Goal: Task Accomplishment & Management: Complete application form

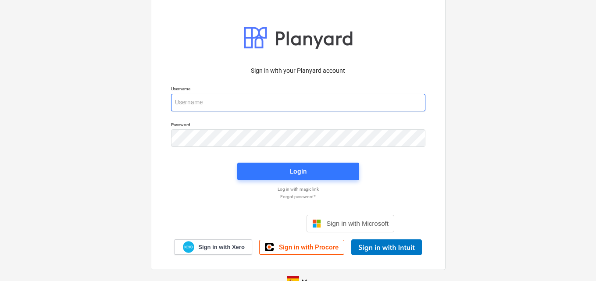
click at [213, 99] on input "email" at bounding box center [298, 103] width 254 height 18
paste input "[EMAIL_ADDRESS][DOMAIN_NAME]"
drag, startPoint x: 175, startPoint y: 104, endPoint x: 203, endPoint y: 155, distance: 57.5
click at [176, 105] on input "[EMAIL_ADDRESS][DOMAIN_NAME]" at bounding box center [298, 103] width 254 height 18
type input "[EMAIL_ADDRESS][DOMAIN_NAME]"
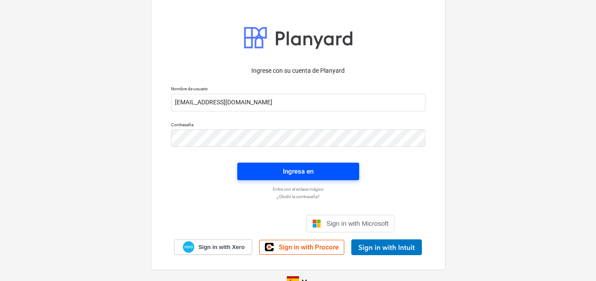
click at [287, 168] on div "Ingresa en" at bounding box center [298, 171] width 31 height 11
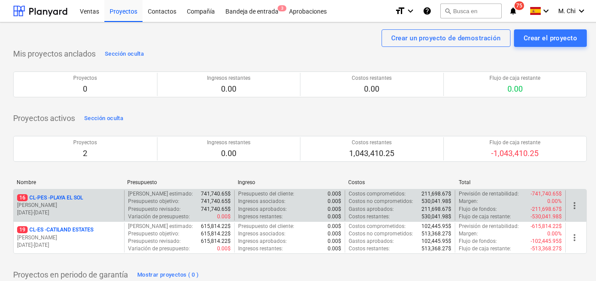
click at [44, 207] on p "[PERSON_NAME]" at bounding box center [68, 205] width 103 height 7
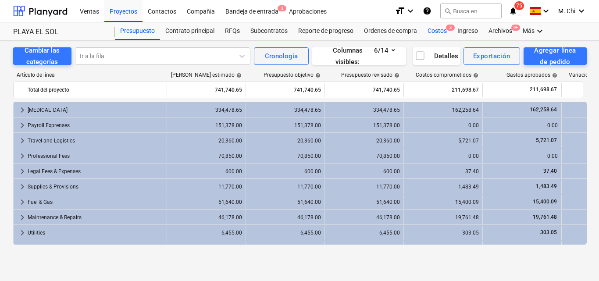
click at [438, 32] on div "Costos 3" at bounding box center [437, 31] width 30 height 18
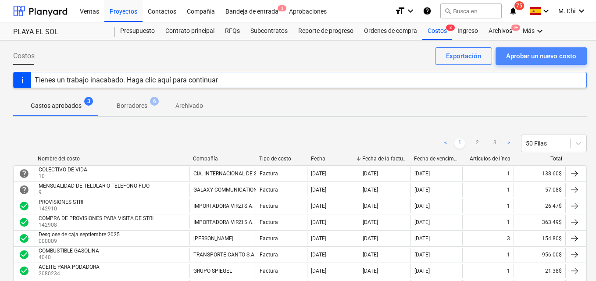
click at [534, 57] on div "Aprobar un nuevo costo" at bounding box center [541, 55] width 70 height 11
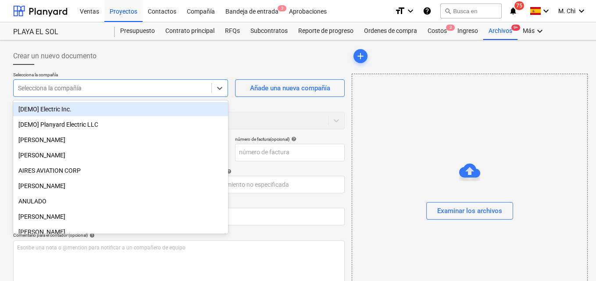
click at [104, 89] on div at bounding box center [112, 88] width 189 height 9
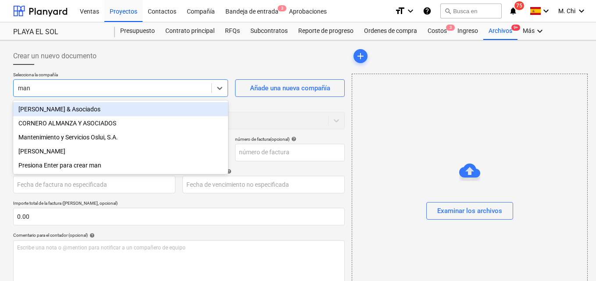
type input "manu"
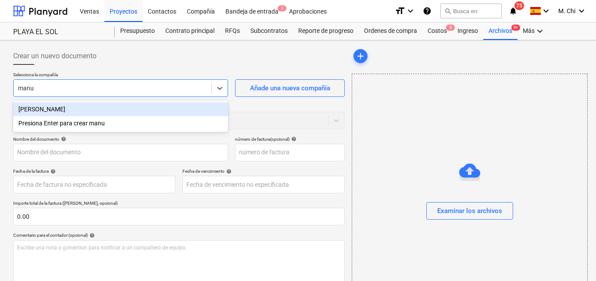
click at [63, 111] on div "[PERSON_NAME]" at bounding box center [120, 109] width 215 height 14
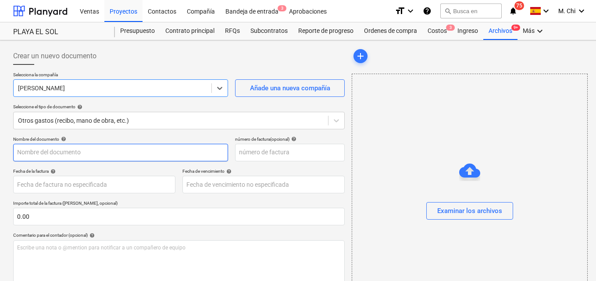
click at [82, 152] on input "text" at bounding box center [120, 153] width 215 height 18
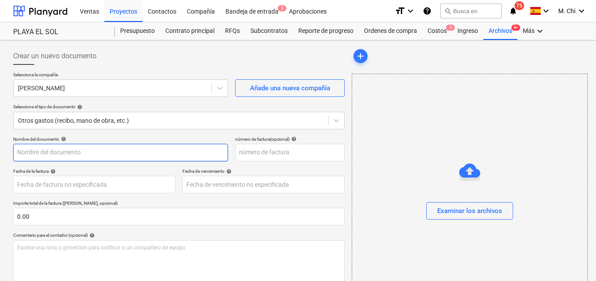
type input "r"
type input "REPARACION DE LA LOBITA"
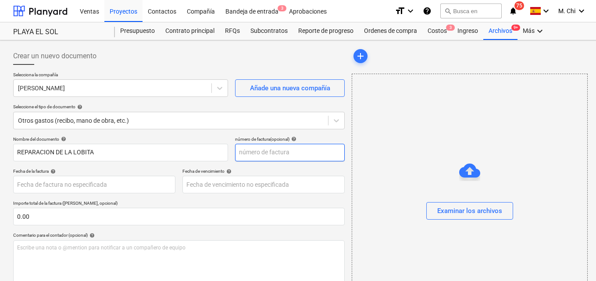
click at [261, 155] on input "text" at bounding box center [290, 153] width 110 height 18
type input "0243"
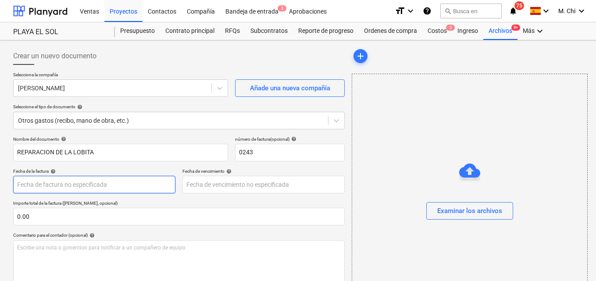
click at [71, 184] on body "Ventas Proyectos Contactos Compañía Bandeja de entrada 3 Aprobaciones format_si…" at bounding box center [298, 140] width 596 height 281
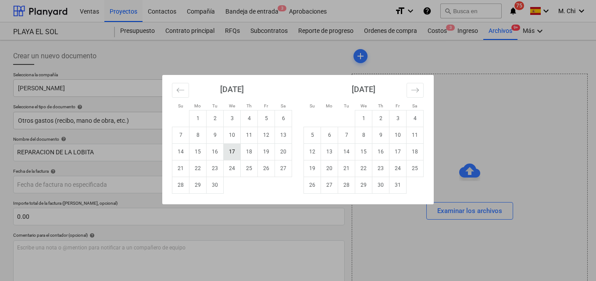
click at [232, 153] on td "17" at bounding box center [232, 151] width 17 height 17
type input "[DATE]"
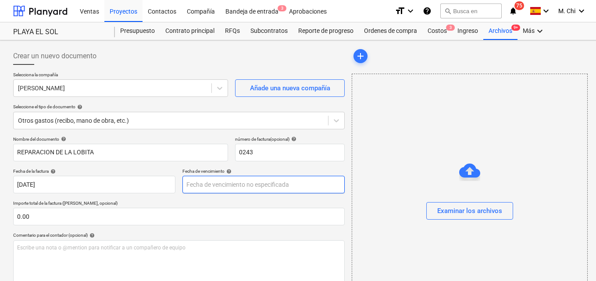
click at [214, 184] on body "Ventas Proyectos Contactos Compañía Bandeja de entrada 3 Aprobaciones format_si…" at bounding box center [298, 140] width 596 height 281
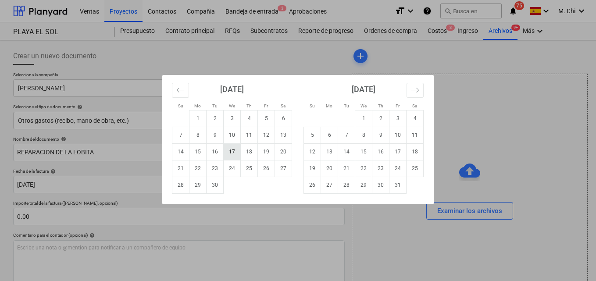
click at [234, 152] on td "17" at bounding box center [232, 151] width 17 height 17
type input "[DATE]"
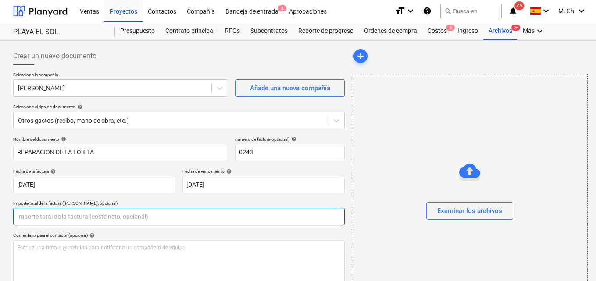
click at [60, 214] on input "text" at bounding box center [179, 217] width 332 height 18
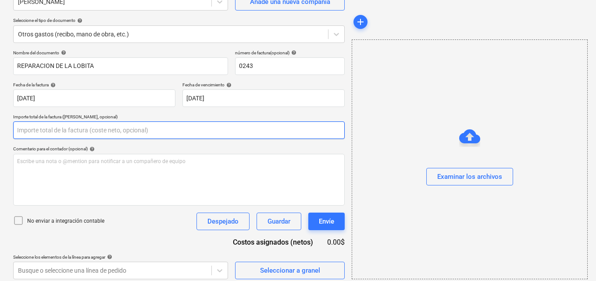
scroll to position [88, 0]
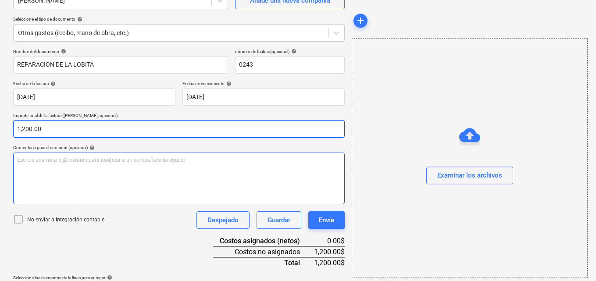
type input "1,200.00"
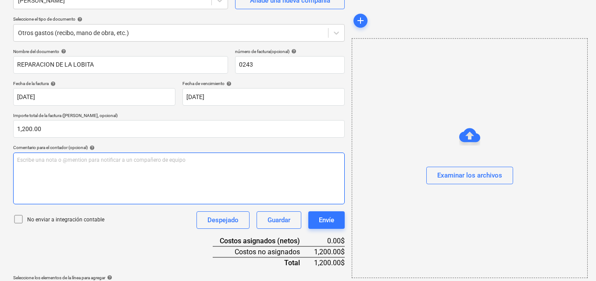
click at [54, 165] on div "Escribe una nota o @mention para notificar a un compañero de equipo ﻿" at bounding box center [179, 179] width 332 height 52
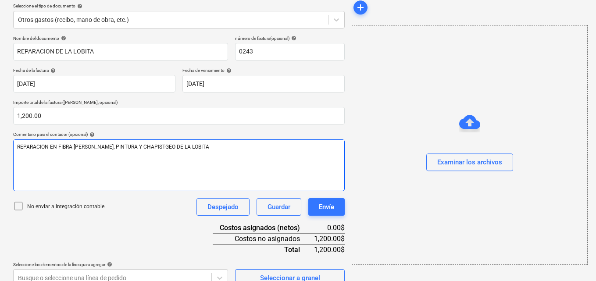
scroll to position [114, 0]
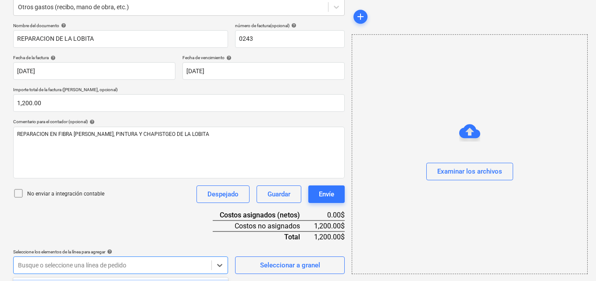
click at [90, 168] on body "Ventas Proyectos Contactos Compañía Bandeja de entrada 3 Aprobaciones format_si…" at bounding box center [298, 26] width 596 height 281
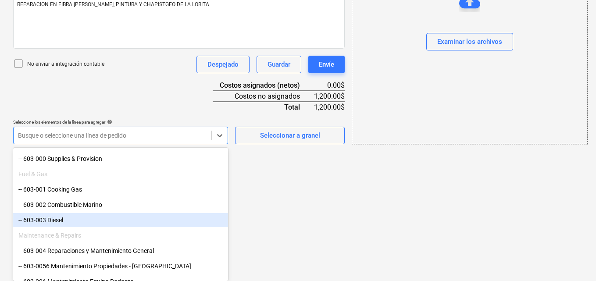
scroll to position [395, 0]
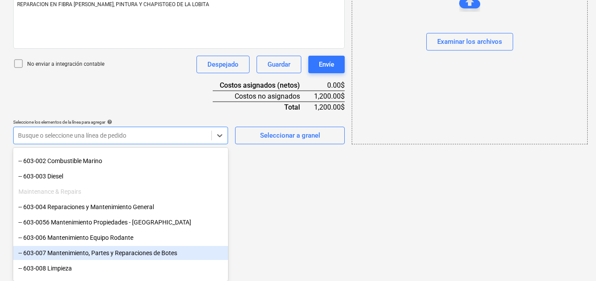
click at [58, 253] on div "-- 603-007 Mantenimiento, Partes y Reparaciones de Botes" at bounding box center [120, 253] width 215 height 14
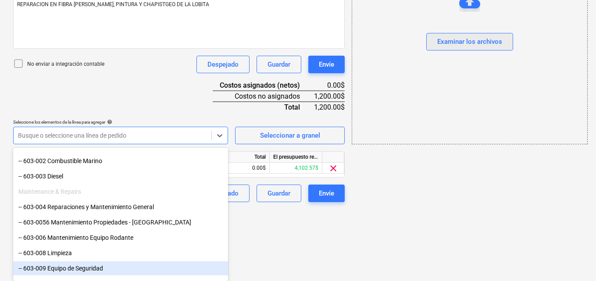
click at [476, 42] on div "Examinar los archivos" at bounding box center [470, 24] width 236 height 240
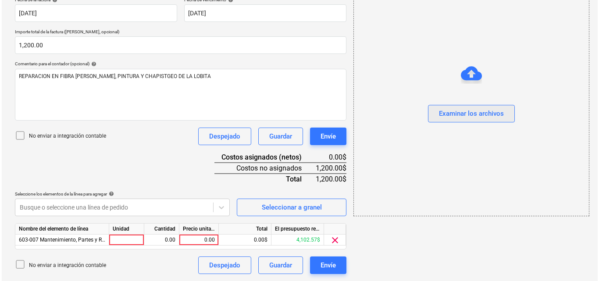
scroll to position [171, 0]
click at [453, 113] on div "Examinar los archivos" at bounding box center [469, 113] width 65 height 11
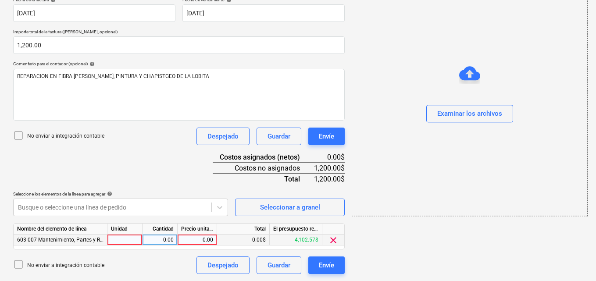
click at [122, 239] on div at bounding box center [124, 240] width 35 height 11
type input "1"
click at [158, 238] on div "0.00" at bounding box center [160, 240] width 28 height 11
click at [187, 244] on div "0.00" at bounding box center [197, 240] width 32 height 11
type input "1,200.00"
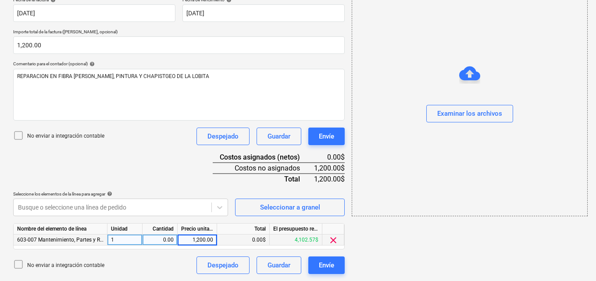
click at [419, 246] on div "add Examinar los archivos" at bounding box center [469, 74] width 242 height 405
click at [160, 239] on div "0.00" at bounding box center [160, 240] width 28 height 11
type input "1"
click at [454, 249] on div "add Examinar los archivos" at bounding box center [469, 74] width 242 height 405
click at [470, 114] on div "Examinar los archivos" at bounding box center [469, 113] width 65 height 11
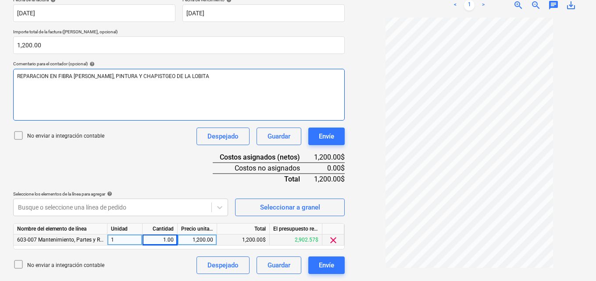
click at [147, 77] on span "REPARACION EN FIBRA [PERSON_NAME], PINTURA Y CHAPISTGEO DE LA LOBITA" at bounding box center [113, 76] width 192 height 6
click at [152, 78] on span "REPARACION EN FIBRA [PERSON_NAME], PINTURA Y CHAPISTGEO DE LA LOBITA" at bounding box center [113, 76] width 192 height 6
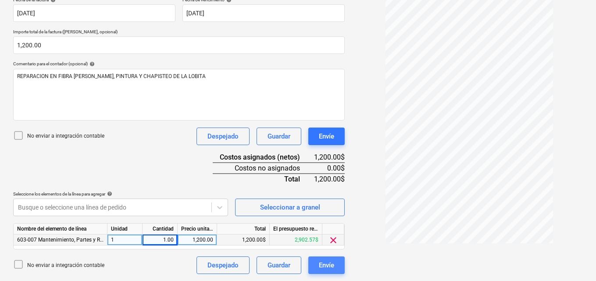
click at [327, 264] on div "Envíe" at bounding box center [326, 265] width 15 height 11
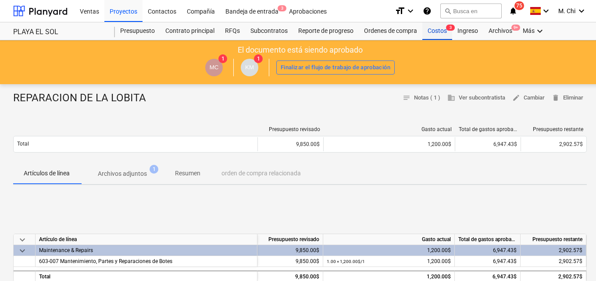
click at [440, 29] on div "Costos 3" at bounding box center [437, 31] width 30 height 18
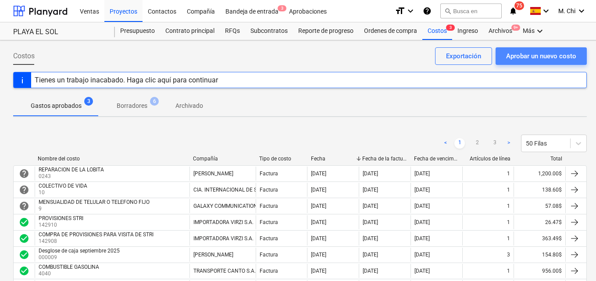
click at [545, 53] on div "Aprobar un nuevo costo" at bounding box center [541, 55] width 70 height 11
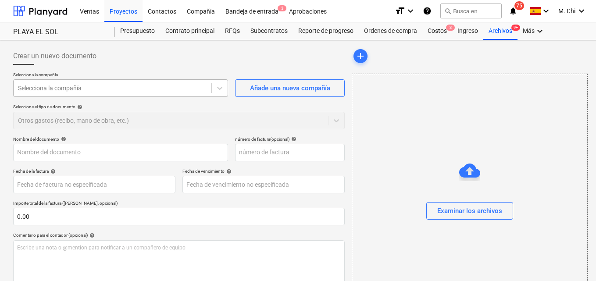
click at [87, 90] on div at bounding box center [112, 88] width 189 height 9
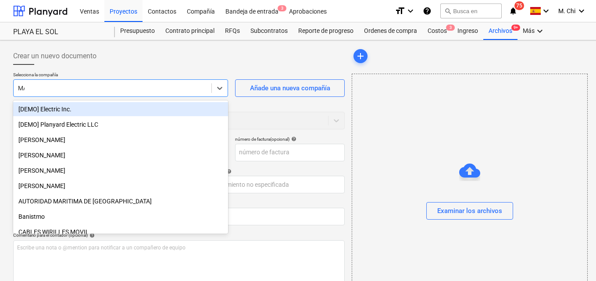
type input "MAN"
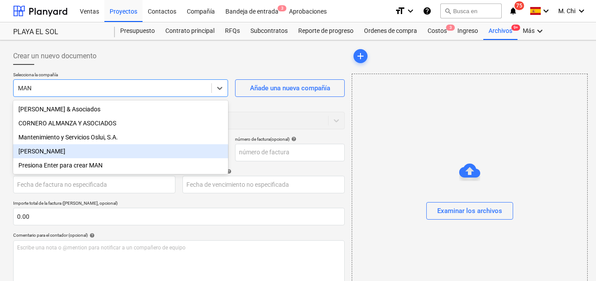
click at [82, 155] on div "[PERSON_NAME]" at bounding box center [120, 151] width 215 height 14
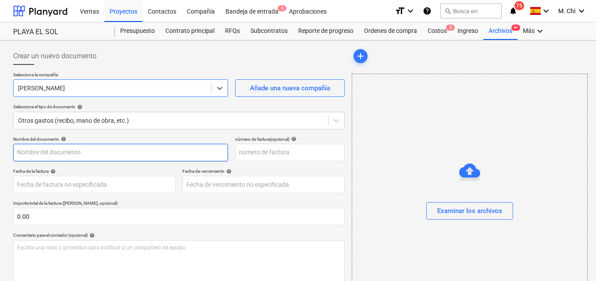
click at [51, 151] on input "text" at bounding box center [120, 153] width 215 height 18
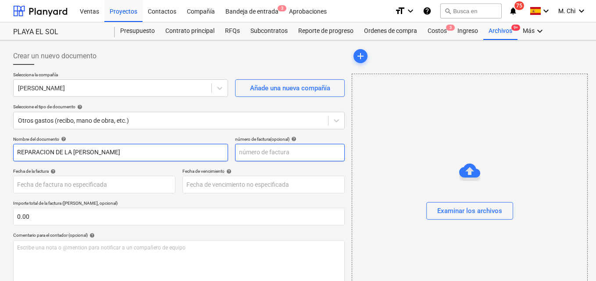
type input "REPARACION DE LA [PERSON_NAME]"
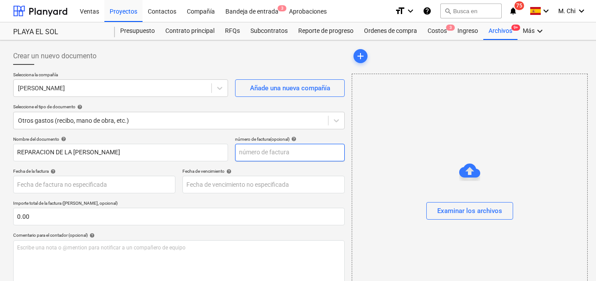
click at [263, 150] on input "text" at bounding box center [290, 153] width 110 height 18
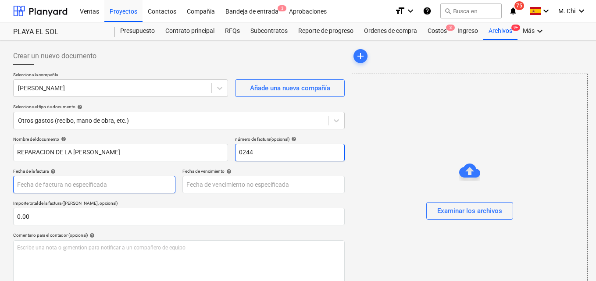
type input "0244"
click at [66, 187] on body "Ventas Proyectos Contactos Compañía Bandeja de entrada 3 Aprobaciones format_si…" at bounding box center [298, 140] width 596 height 281
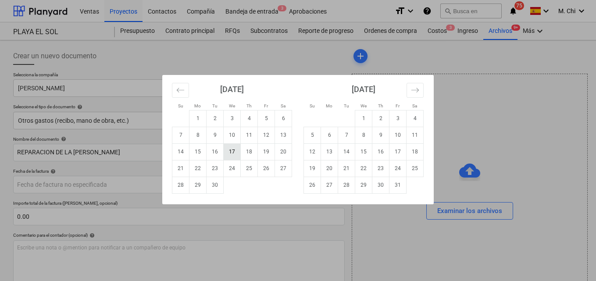
click at [230, 148] on td "17" at bounding box center [232, 151] width 17 height 17
type input "[DATE]"
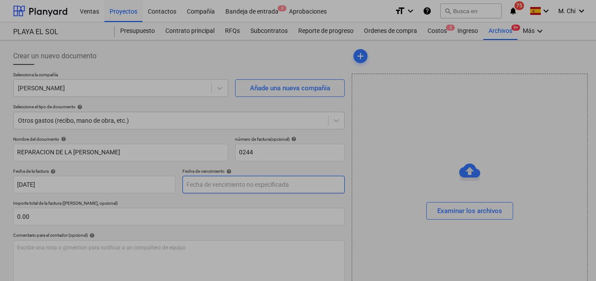
click at [223, 186] on body "Ventas Proyectos Contactos Compañía Bandeja de entrada 3 Aprobaciones format_si…" at bounding box center [298, 140] width 596 height 281
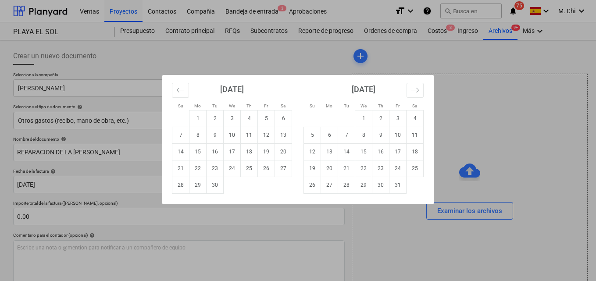
drag, startPoint x: 232, startPoint y: 151, endPoint x: 109, endPoint y: 201, distance: 132.8
click at [225, 150] on td "17" at bounding box center [232, 151] width 17 height 17
type input "[DATE]"
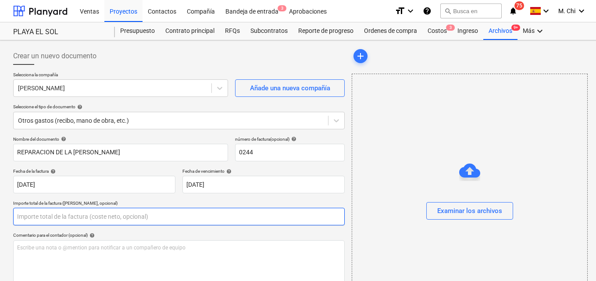
click at [56, 220] on input "text" at bounding box center [179, 217] width 332 height 18
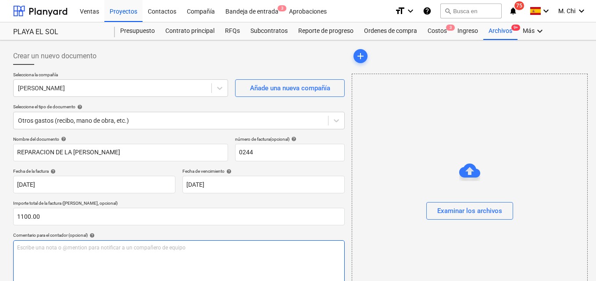
type input "1,100.00"
click at [37, 259] on div "Escribe una nota o @mention para notificar a un compañero de equipo ﻿" at bounding box center [179, 266] width 332 height 52
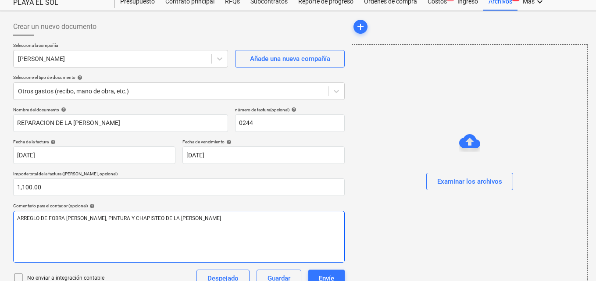
scroll to position [44, 0]
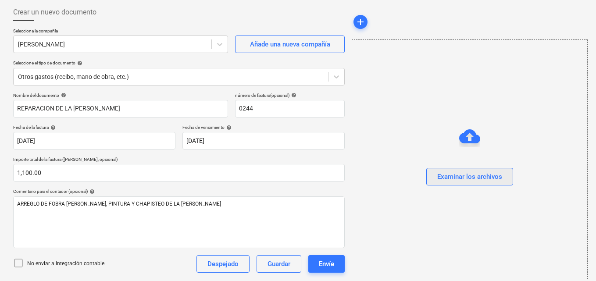
click at [480, 176] on div "Examinar los archivos" at bounding box center [469, 176] width 65 height 11
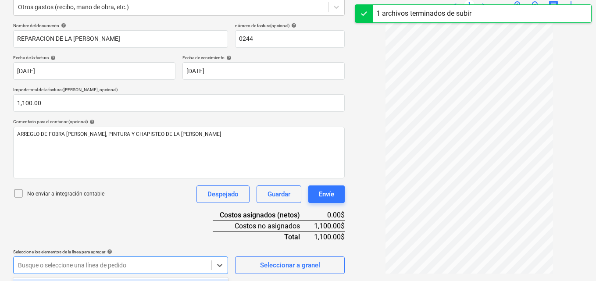
scroll to position [243, 0]
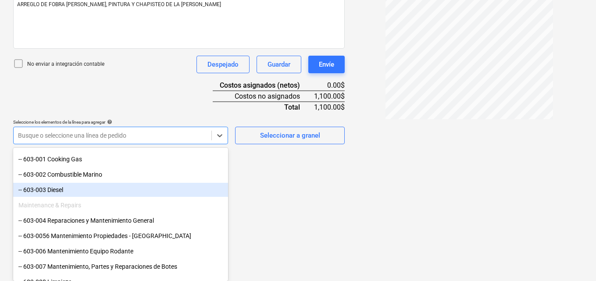
scroll to position [395, 0]
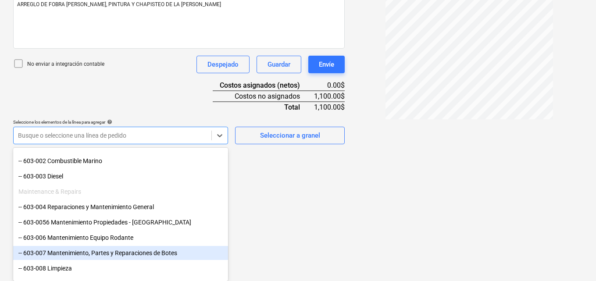
click at [67, 253] on div "-- 603-007 Mantenimiento, Partes y Reparaciones de Botes" at bounding box center [120, 253] width 215 height 14
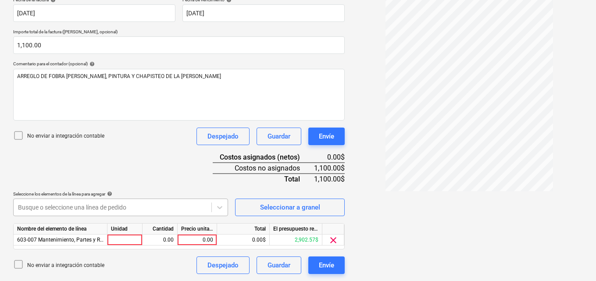
drag, startPoint x: 495, startPoint y: 197, endPoint x: 196, endPoint y: 209, distance: 298.8
click at [495, 197] on div "[PERSON_NAME]...pdf clear add sort < 1 > zoom_in zoom_out chat 0 save_alt" at bounding box center [469, 74] width 242 height 405
click at [114, 236] on div at bounding box center [124, 240] width 35 height 11
type input "1"
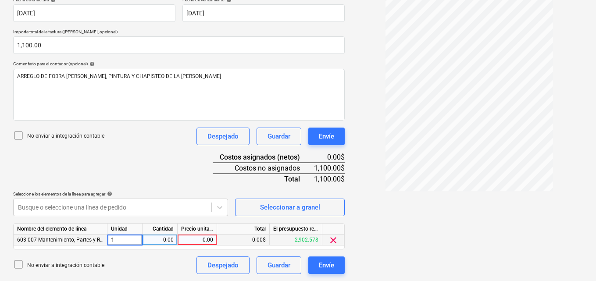
click at [162, 239] on div "0.00" at bounding box center [160, 240] width 28 height 11
type input "1"
click at [197, 244] on div "0.00" at bounding box center [197, 240] width 32 height 11
type input "1100.00"
click at [413, 250] on div "[PERSON_NAME]...pdf clear add sort < 1 > zoom_in zoom_out chat 0 save_alt" at bounding box center [469, 74] width 242 height 405
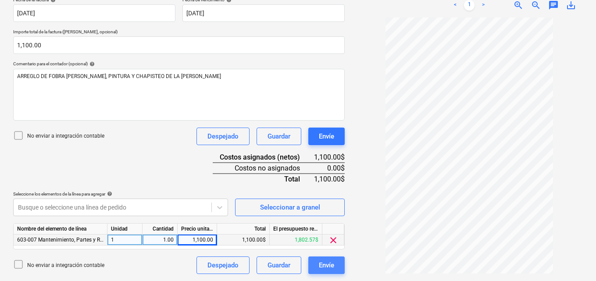
click at [328, 263] on div "Envíe" at bounding box center [326, 265] width 15 height 11
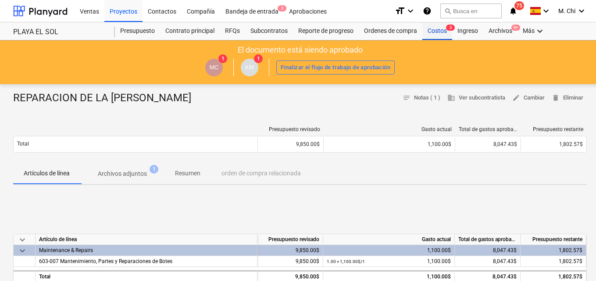
click at [441, 32] on div "Costos 3" at bounding box center [437, 31] width 30 height 18
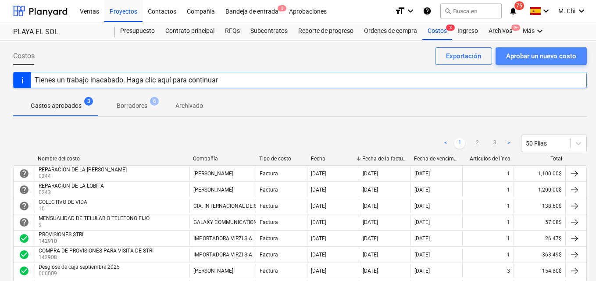
click at [542, 51] on div "Aprobar un nuevo costo" at bounding box center [541, 55] width 70 height 11
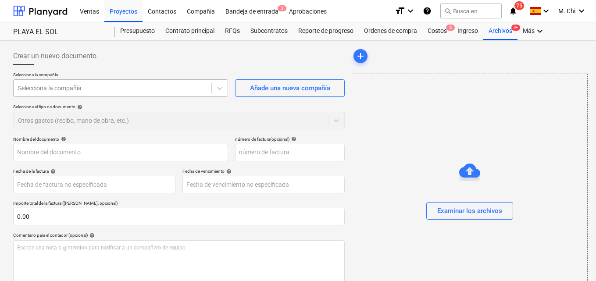
click at [75, 87] on div at bounding box center [112, 88] width 189 height 9
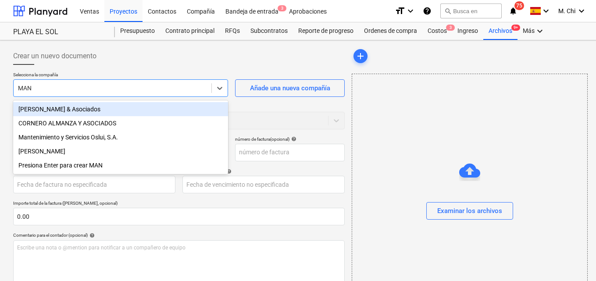
type input "MANU"
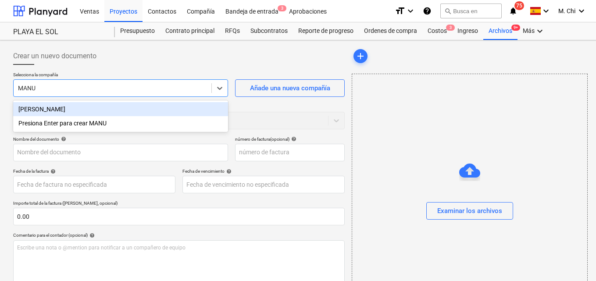
click at [64, 107] on div "[PERSON_NAME]" at bounding box center [120, 109] width 215 height 14
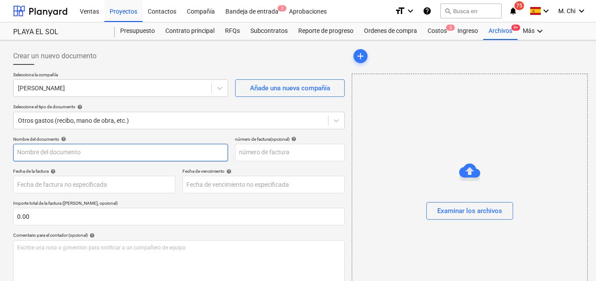
click at [57, 153] on input "text" at bounding box center [120, 153] width 215 height 18
type input "REPARACION DE UN MOTOR 85"
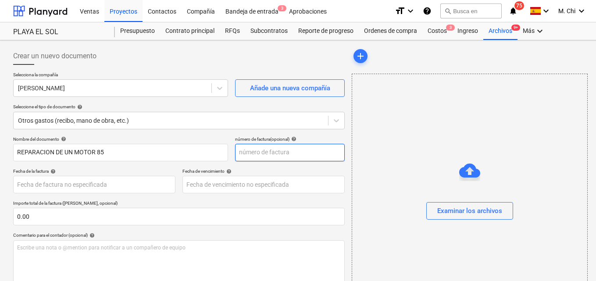
drag, startPoint x: 250, startPoint y: 144, endPoint x: 253, endPoint y: 150, distance: 6.9
click at [250, 147] on input "text" at bounding box center [290, 153] width 110 height 18
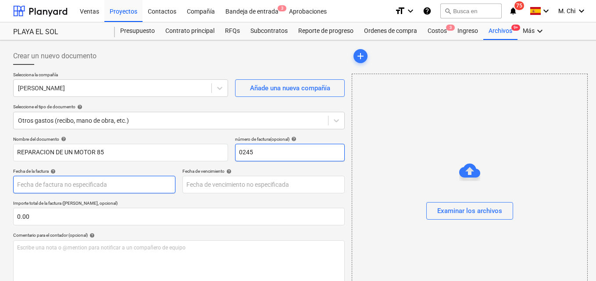
type input "0245"
click at [98, 185] on body "Ventas Proyectos Contactos Compañía Bandeja de entrada 3 Aprobaciones format_si…" at bounding box center [298, 140] width 596 height 281
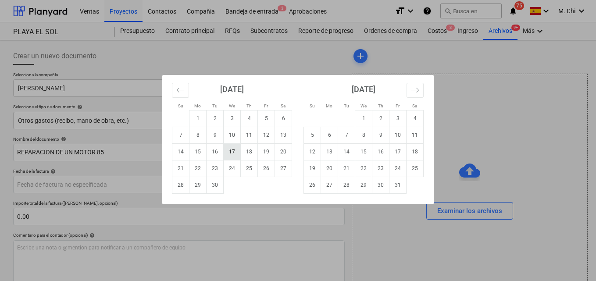
click at [232, 150] on td "17" at bounding box center [232, 151] width 17 height 17
type input "[DATE]"
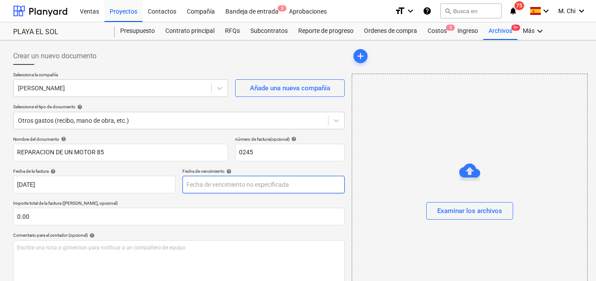
click at [203, 183] on body "Ventas Proyectos Contactos Compañía Bandeja de entrada 3 Aprobaciones format_si…" at bounding box center [298, 140] width 596 height 281
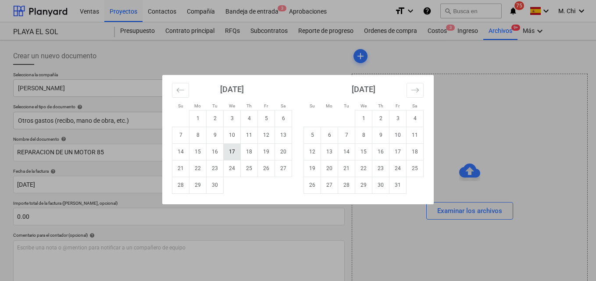
click at [231, 151] on td "17" at bounding box center [232, 151] width 17 height 17
type input "[DATE]"
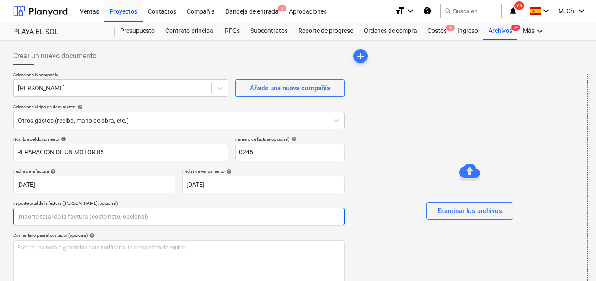
drag, startPoint x: 53, startPoint y: 219, endPoint x: 55, endPoint y: 215, distance: 4.6
click at [53, 217] on input "text" at bounding box center [179, 217] width 332 height 18
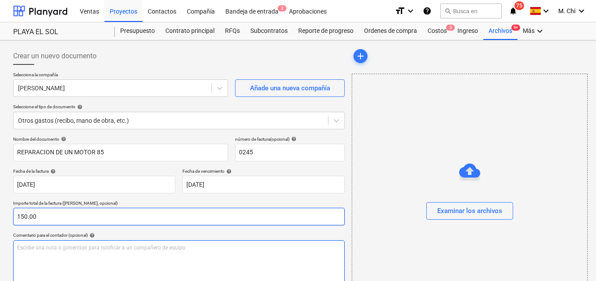
type input "150.00"
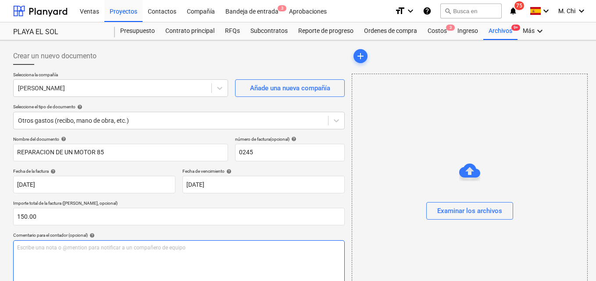
click at [118, 251] on p "Escribe una nota o @mention para notificar a un compañero de equipo ﻿" at bounding box center [179, 247] width 324 height 7
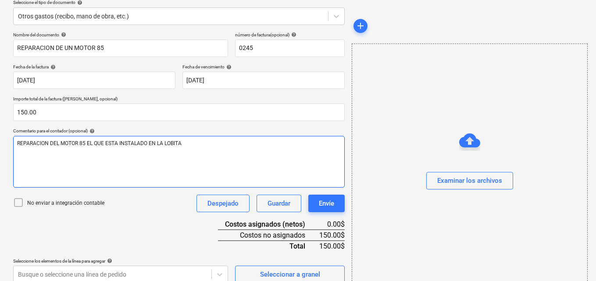
scroll to position [114, 0]
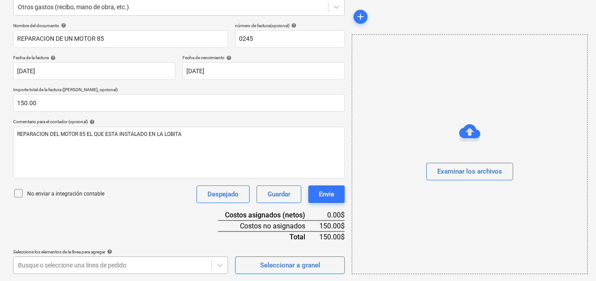
click at [99, 168] on body "Ventas Proyectos Contactos Compañía Bandeja de entrada 3 Aprobaciones format_si…" at bounding box center [298, 26] width 596 height 281
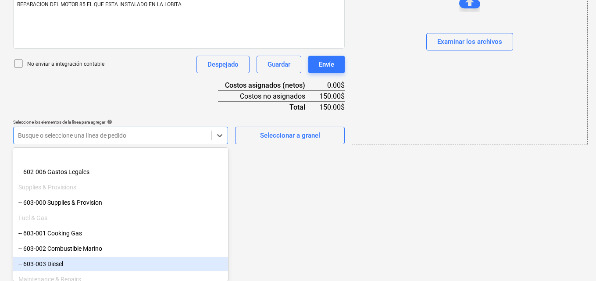
scroll to position [395, 0]
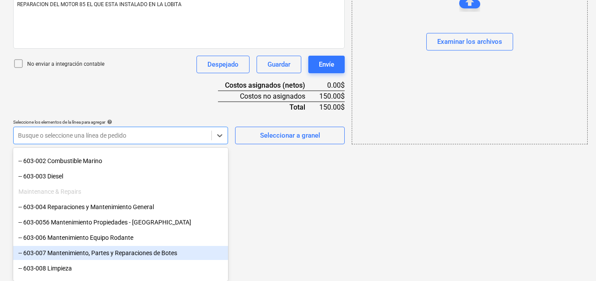
click at [60, 253] on div "-- 603-007 Mantenimiento, Partes y Reparaciones de Botes" at bounding box center [120, 253] width 215 height 14
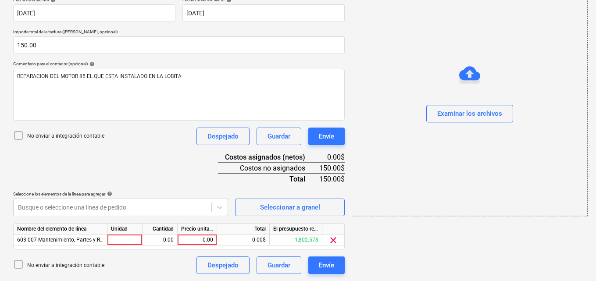
scroll to position [171, 0]
click at [127, 244] on div at bounding box center [124, 240] width 35 height 11
type input "1"
click at [154, 241] on div "0.00" at bounding box center [160, 240] width 28 height 11
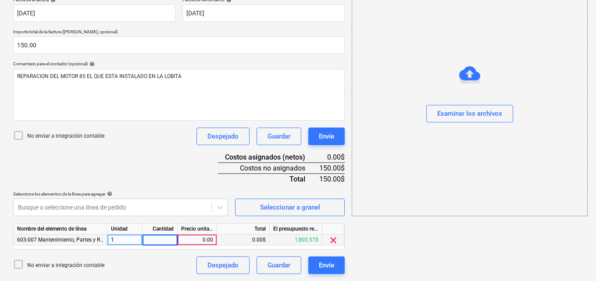
type input "1"
click at [193, 237] on div "0.00" at bounding box center [197, 240] width 32 height 11
type input "150.00"
click at [432, 262] on div "add Examinar los archivos" at bounding box center [469, 74] width 242 height 405
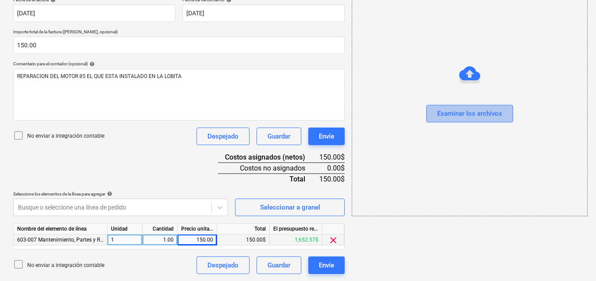
click at [469, 113] on div "Examinar los archivos" at bounding box center [469, 113] width 65 height 11
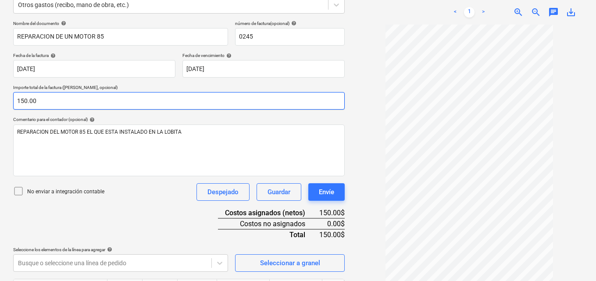
scroll to position [128, 0]
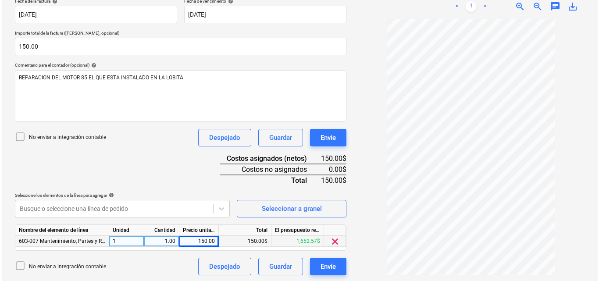
scroll to position [171, 0]
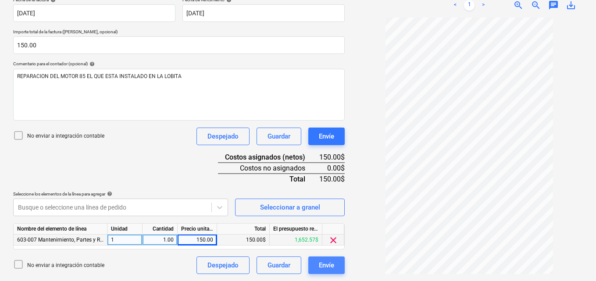
click at [332, 265] on div "Envíe" at bounding box center [326, 265] width 15 height 11
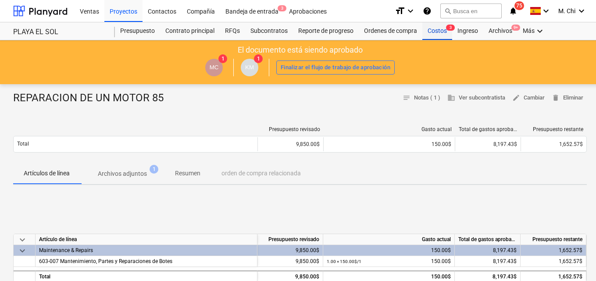
click at [436, 32] on div "Costos 3" at bounding box center [437, 31] width 30 height 18
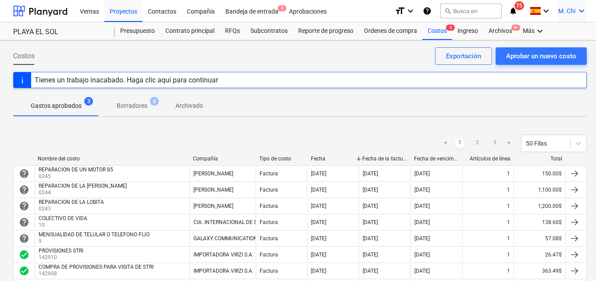
click at [583, 12] on icon "keyboard_arrow_down" at bounding box center [581, 11] width 11 height 11
click at [549, 49] on div "Desconecta." at bounding box center [560, 48] width 53 height 14
